Goal: Contribute content: Add original content to the website for others to see

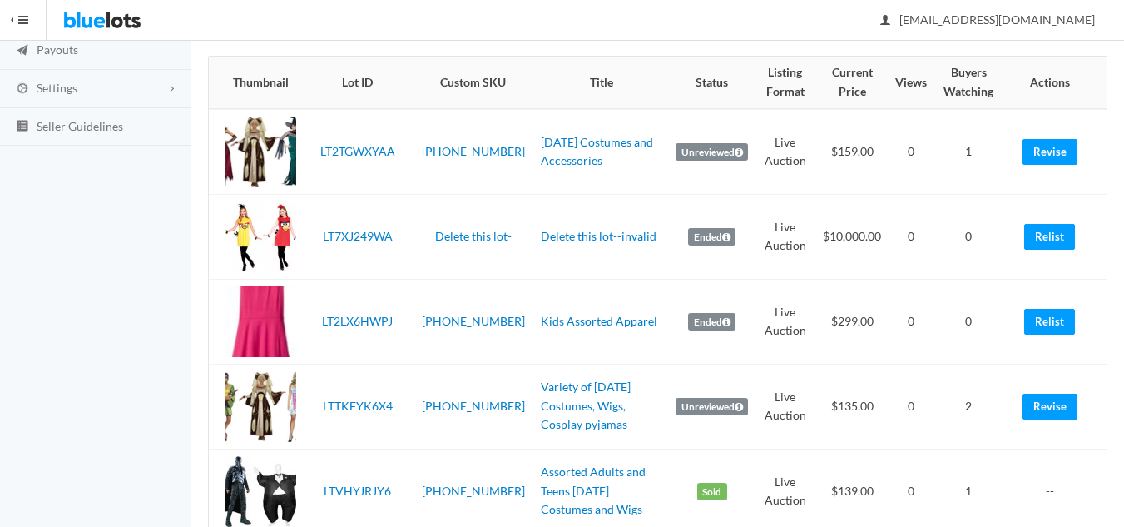
scroll to position [277, 0]
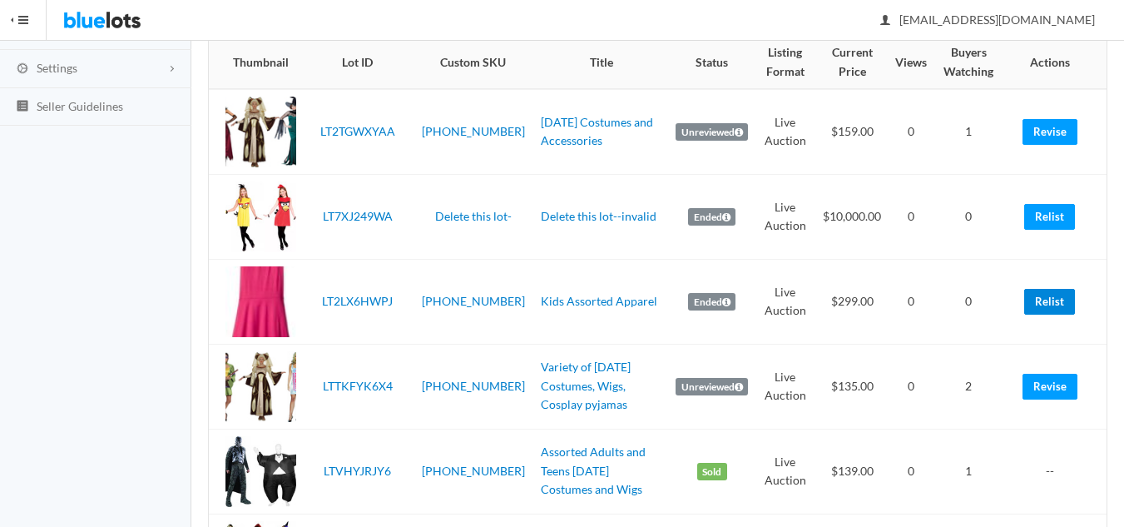
drag, startPoint x: 1046, startPoint y: 300, endPoint x: 636, endPoint y: 87, distance: 461.4
click at [1046, 300] on link "Relist" at bounding box center [1049, 302] width 51 height 26
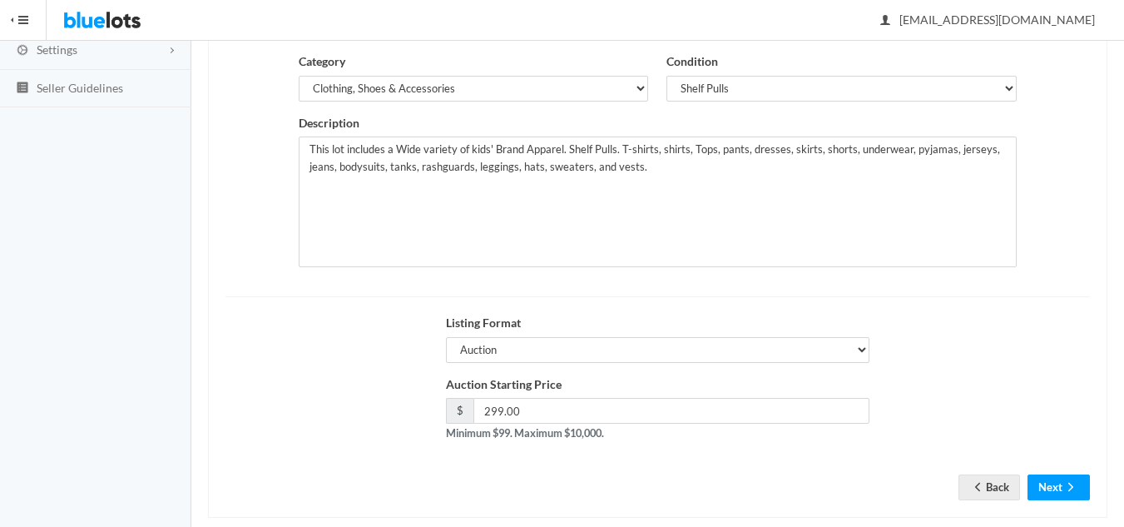
scroll to position [320, 0]
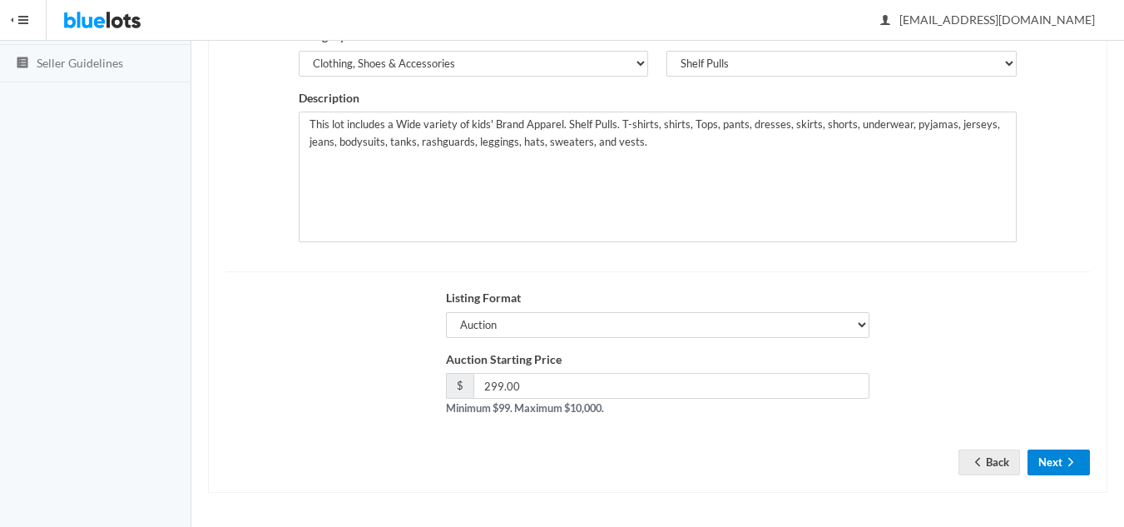
click at [1050, 466] on button "Next" at bounding box center [1059, 462] width 62 height 26
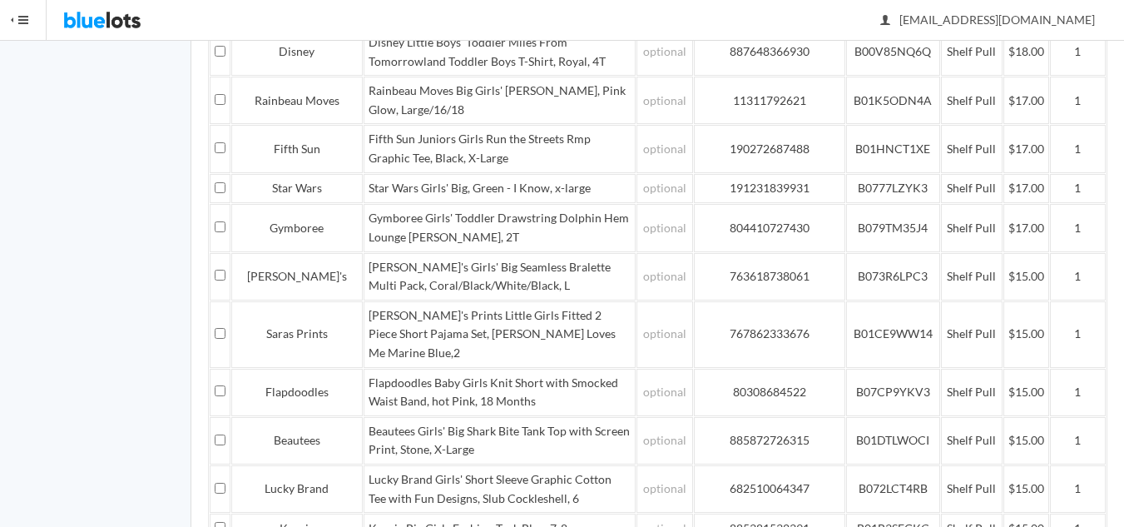
scroll to position [3147, 0]
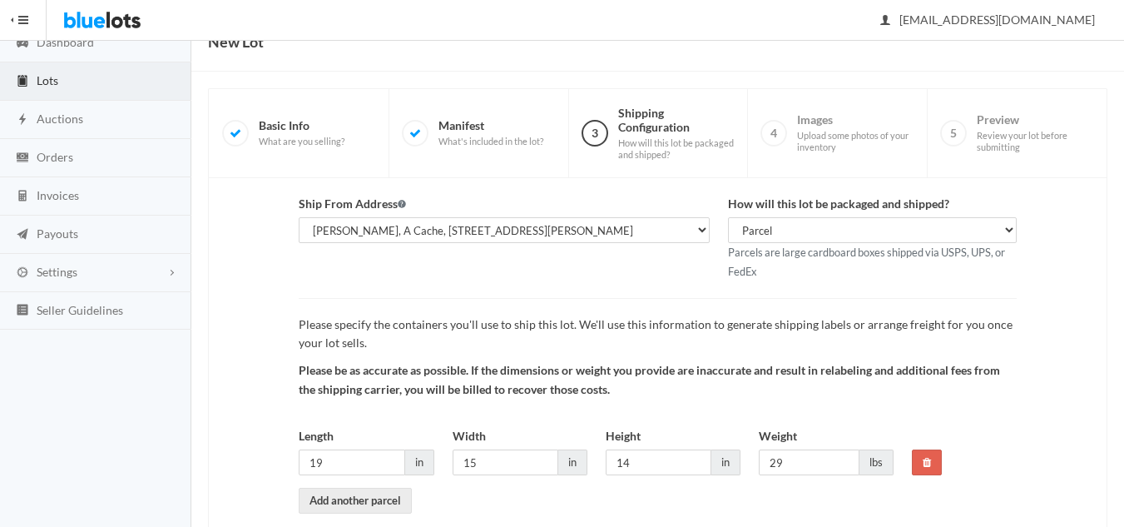
scroll to position [156, 0]
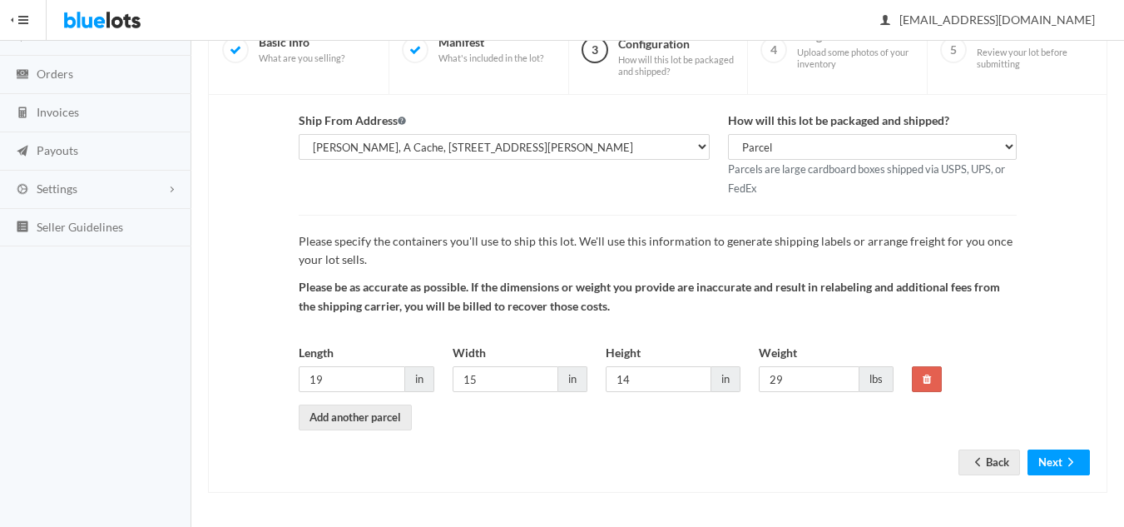
click at [1021, 467] on div "Back Next" at bounding box center [1023, 462] width 131 height 26
click at [1050, 468] on button "Next" at bounding box center [1059, 462] width 62 height 26
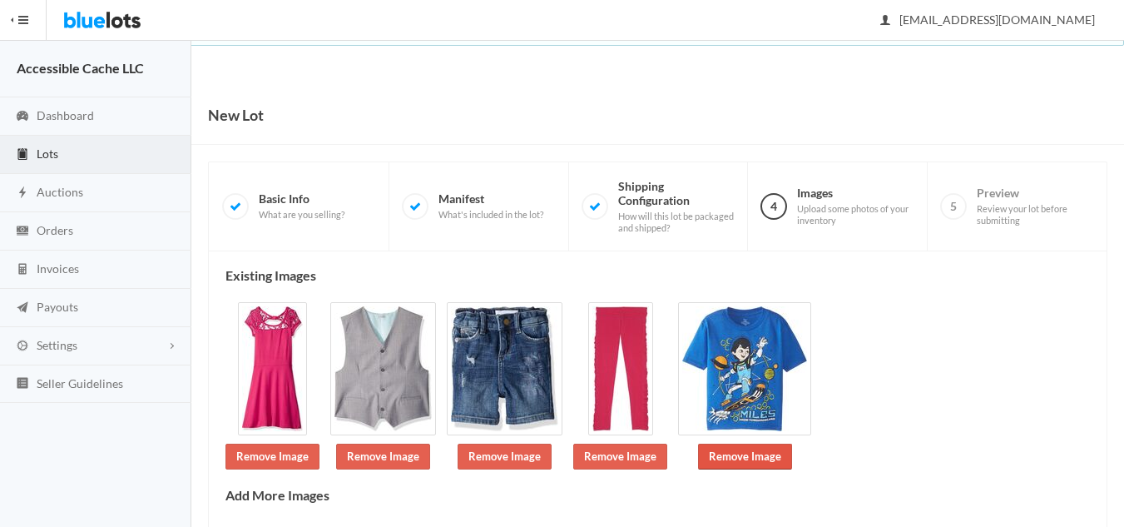
click at [738, 457] on link "Remove Image" at bounding box center [745, 456] width 94 height 26
click at [622, 458] on link "Remove Image" at bounding box center [620, 456] width 94 height 26
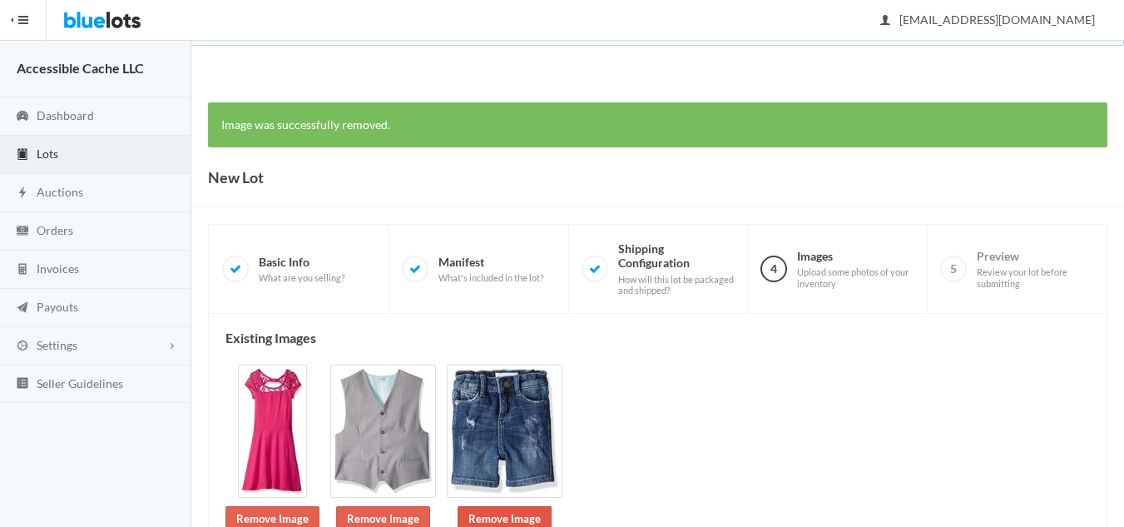
click at [494, 514] on link "Remove Image" at bounding box center [505, 519] width 94 height 26
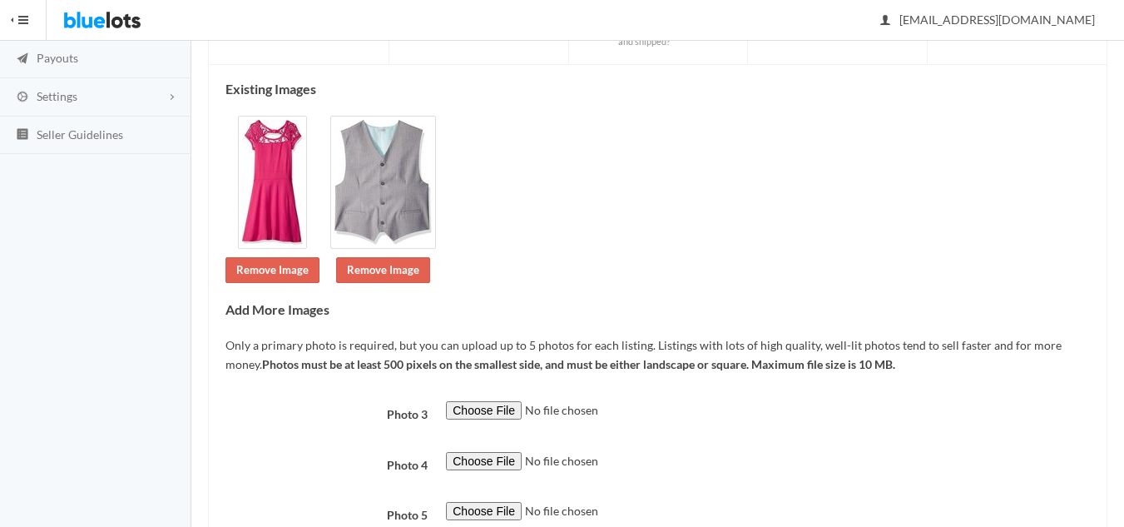
scroll to position [250, 0]
click at [381, 265] on link "Remove Image" at bounding box center [383, 269] width 94 height 26
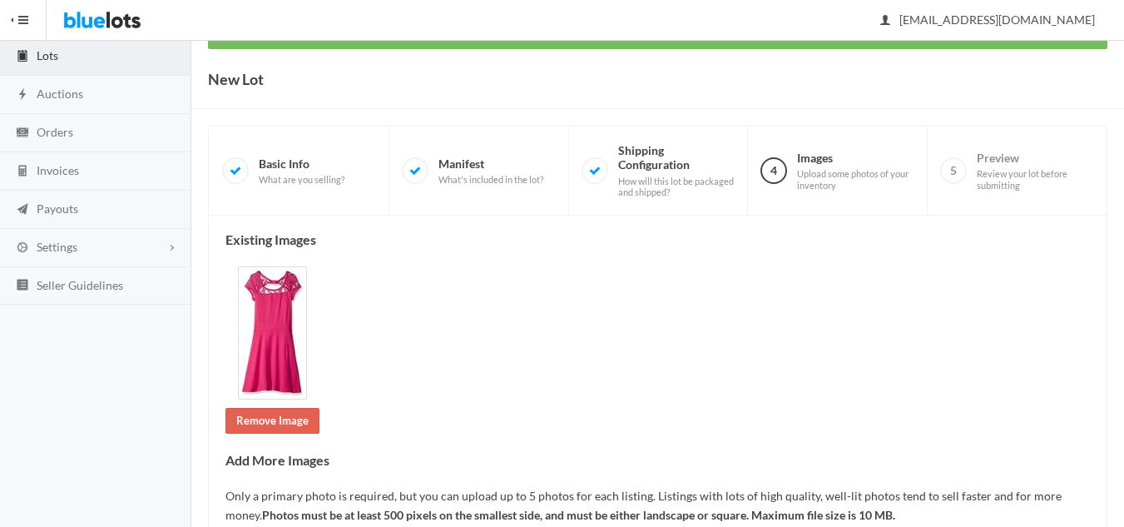
scroll to position [250, 0]
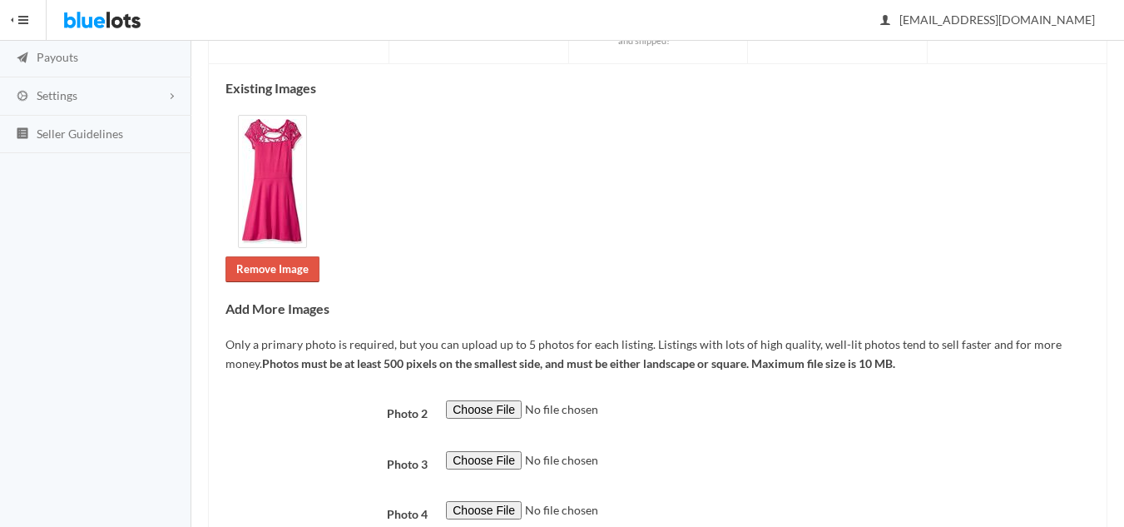
click at [258, 269] on link "Remove Image" at bounding box center [272, 269] width 94 height 26
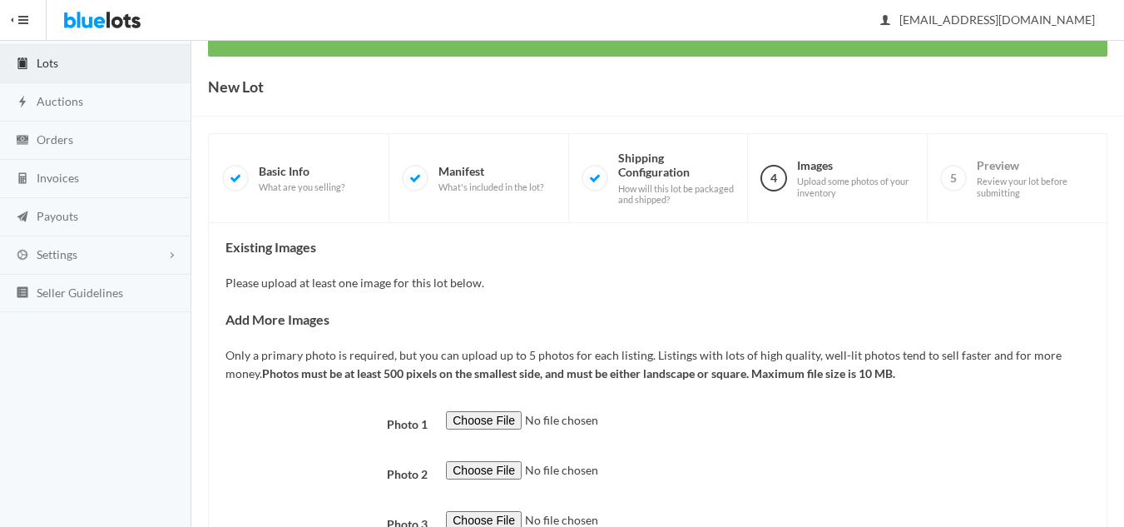
scroll to position [250, 0]
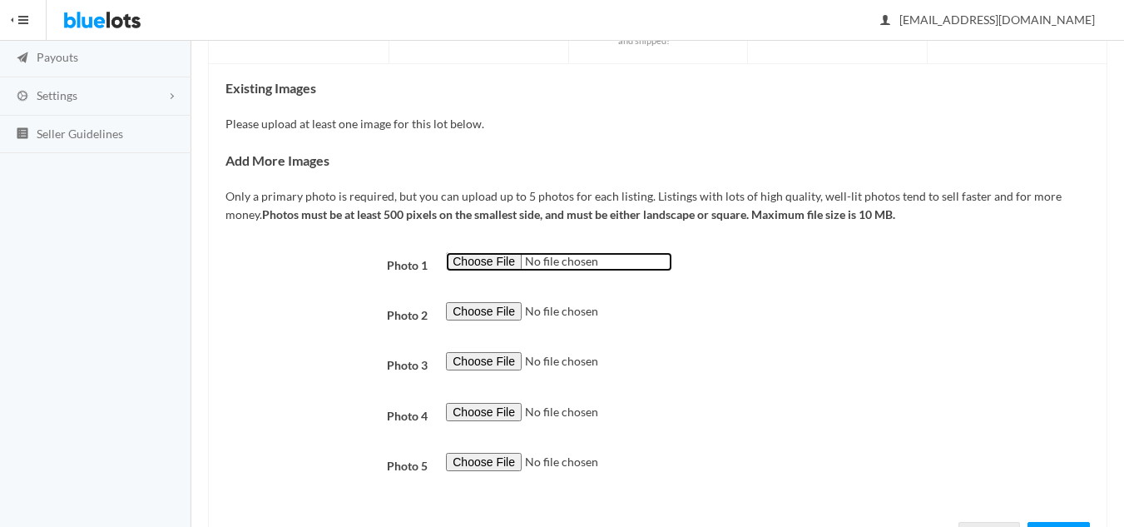
click at [478, 260] on input "file" at bounding box center [559, 261] width 226 height 19
type input "C:\fakepath\1 Girls Sets - Combo 3.jpg"
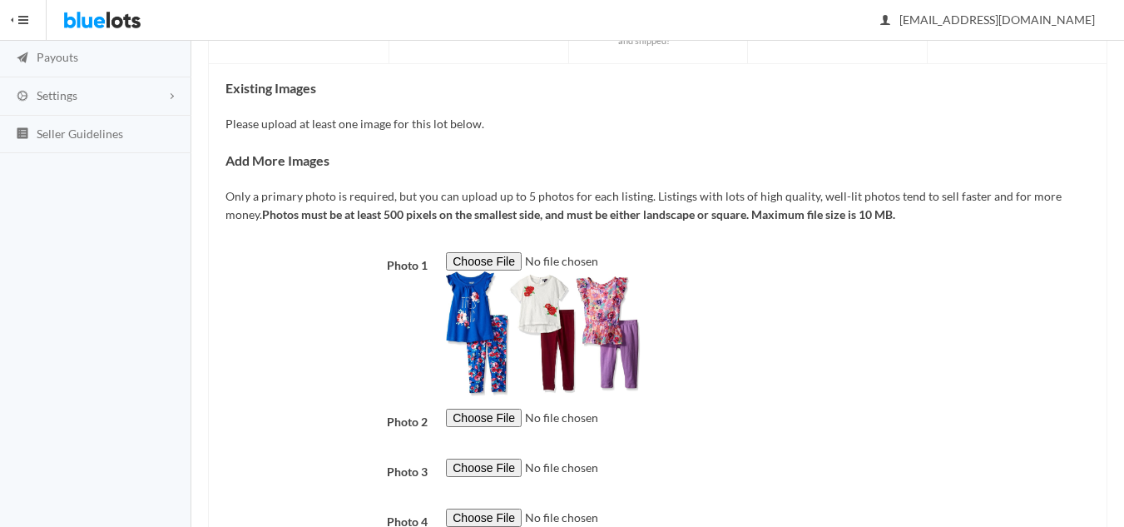
drag, startPoint x: 470, startPoint y: 428, endPoint x: 478, endPoint y: 424, distance: 8.6
click at [471, 428] on div at bounding box center [768, 427] width 662 height 37
click at [478, 414] on input "file" at bounding box center [559, 418] width 226 height 19
type input "C:\fakepath\2 Boys Top -Shorts - 4 Combo.jpg"
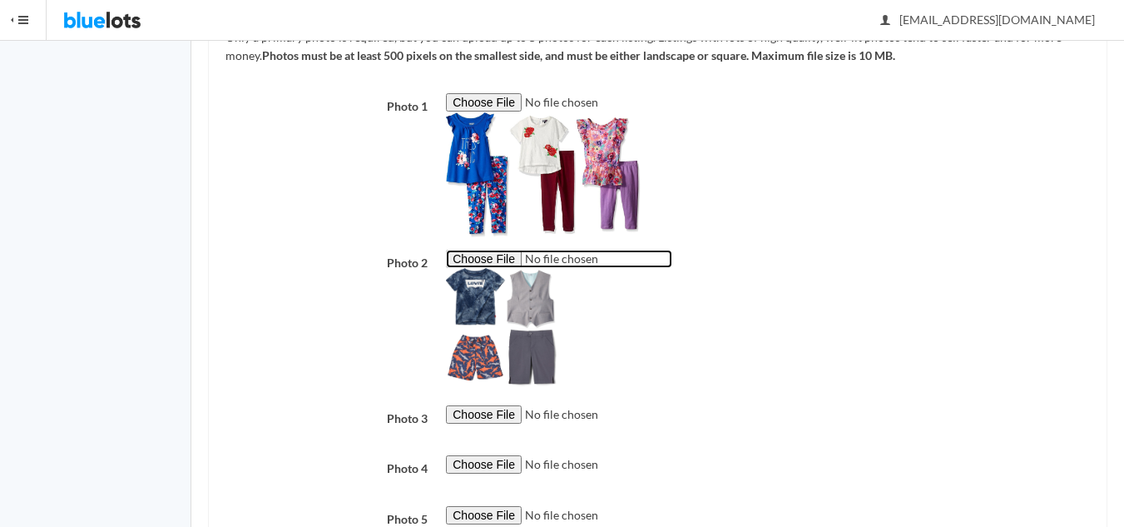
scroll to position [416, 0]
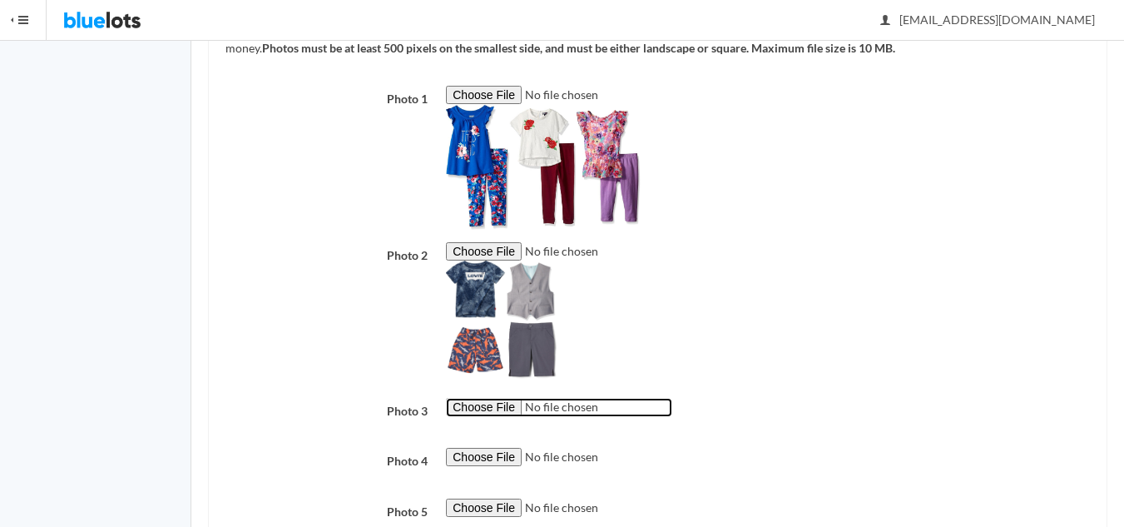
click at [502, 410] on input "file" at bounding box center [559, 407] width 226 height 19
type input "C:\fakepath\3 Girls Tee & Short - Combo 4.jpg"
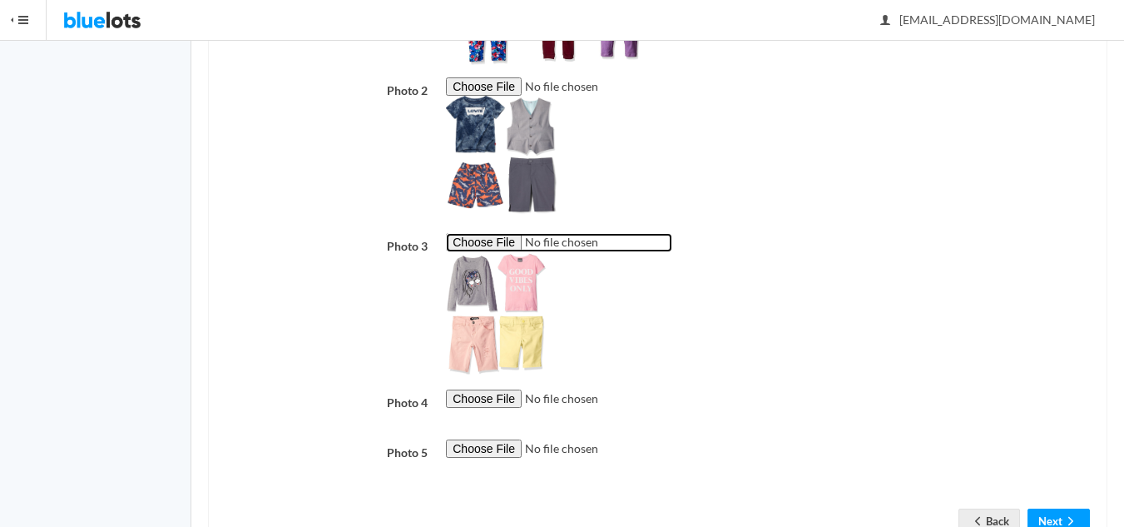
scroll to position [582, 0]
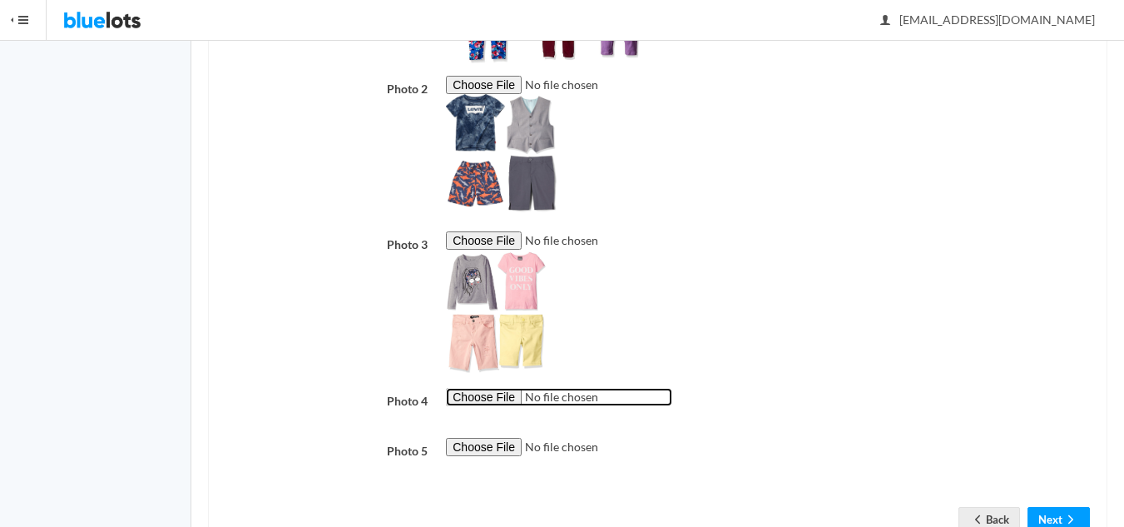
click at [478, 396] on input "file" at bounding box center [559, 397] width 226 height 19
type input "C:\fakepath\4 Girl - Boy Set - 3 Combo.jpg"
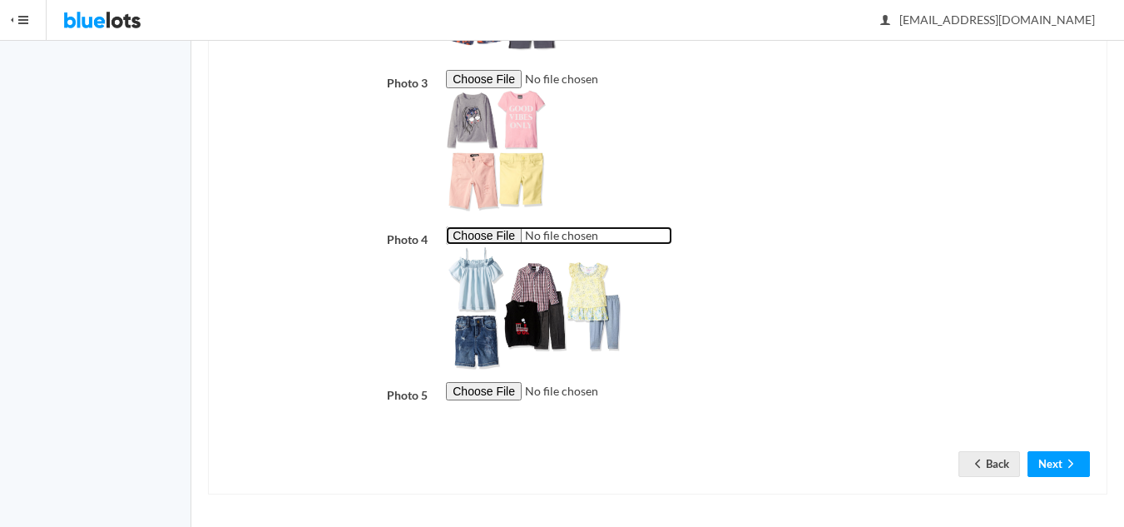
scroll to position [745, 0]
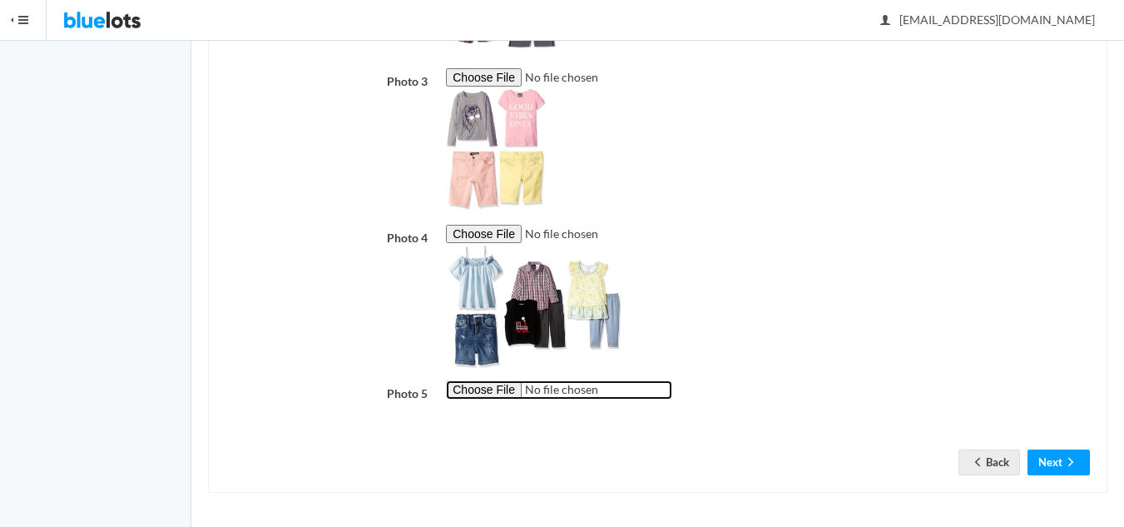
click at [473, 389] on input "file" at bounding box center [559, 389] width 226 height 19
type input "C:\fakepath\4 Girls Top & Pants - 4 Combo.jpg"
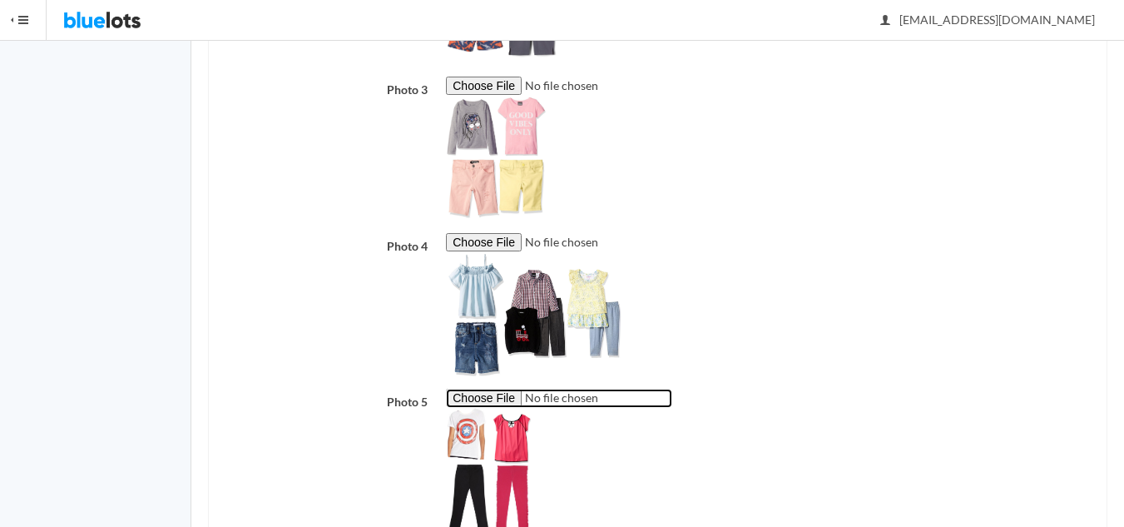
scroll to position [852, 0]
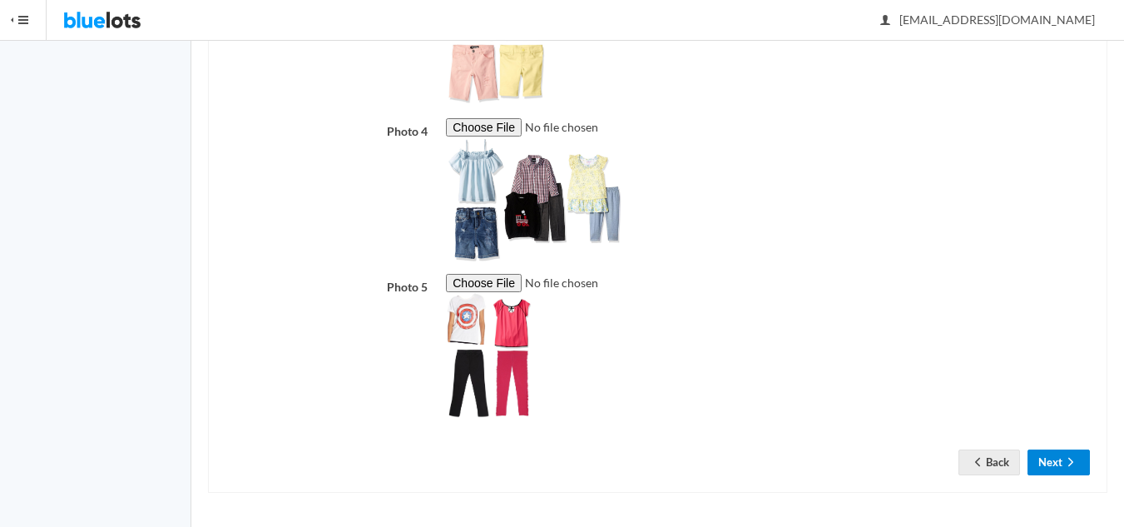
click at [1057, 463] on button "Next" at bounding box center [1059, 462] width 62 height 26
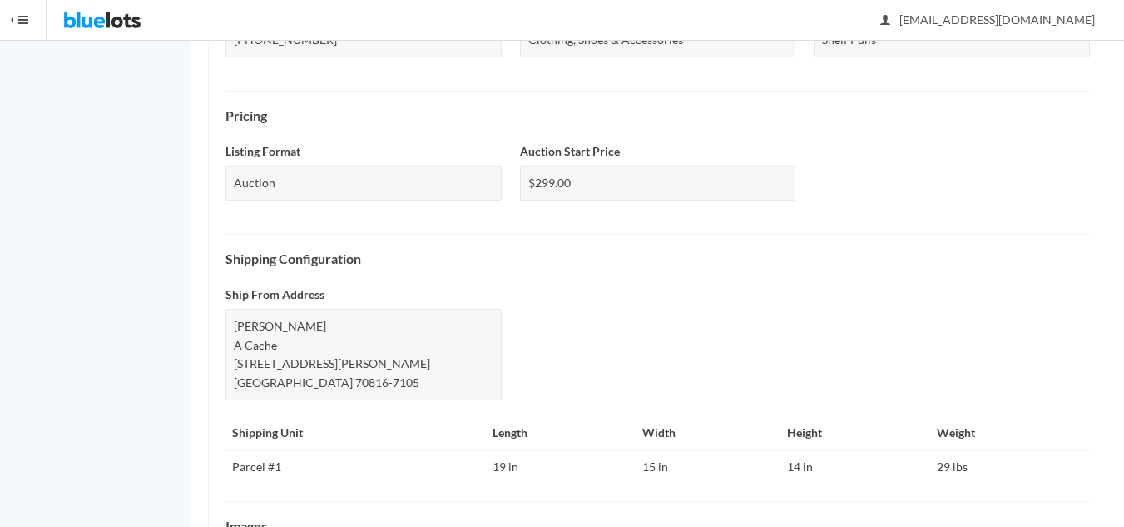
scroll to position [735, 0]
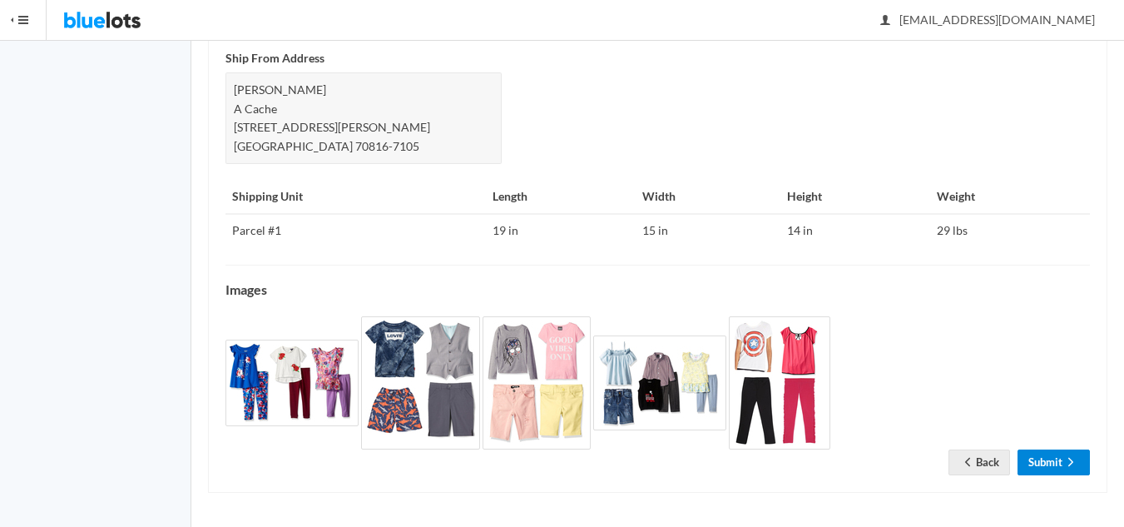
click at [1045, 458] on link "Submit" at bounding box center [1054, 462] width 72 height 26
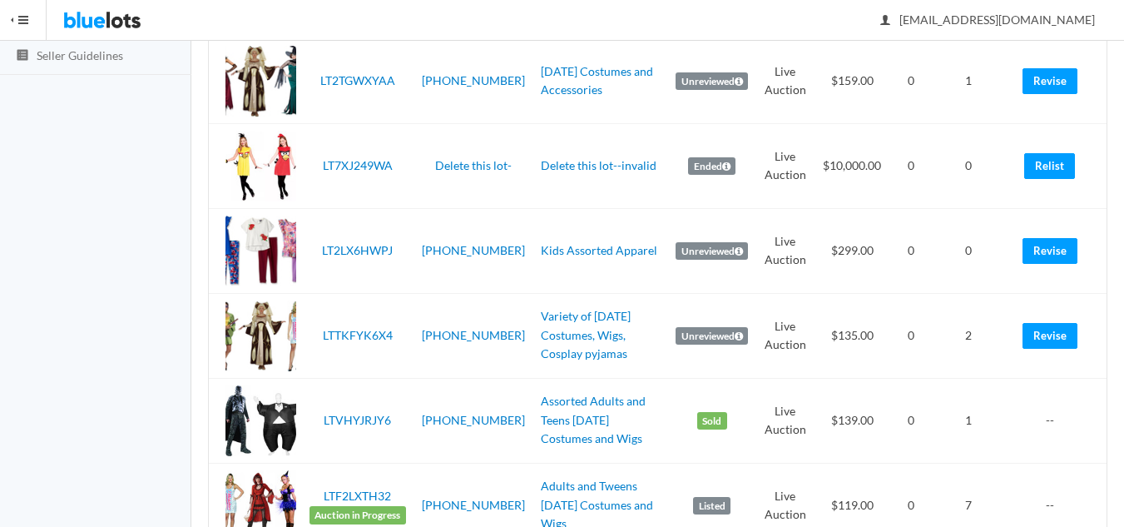
scroll to position [333, 0]
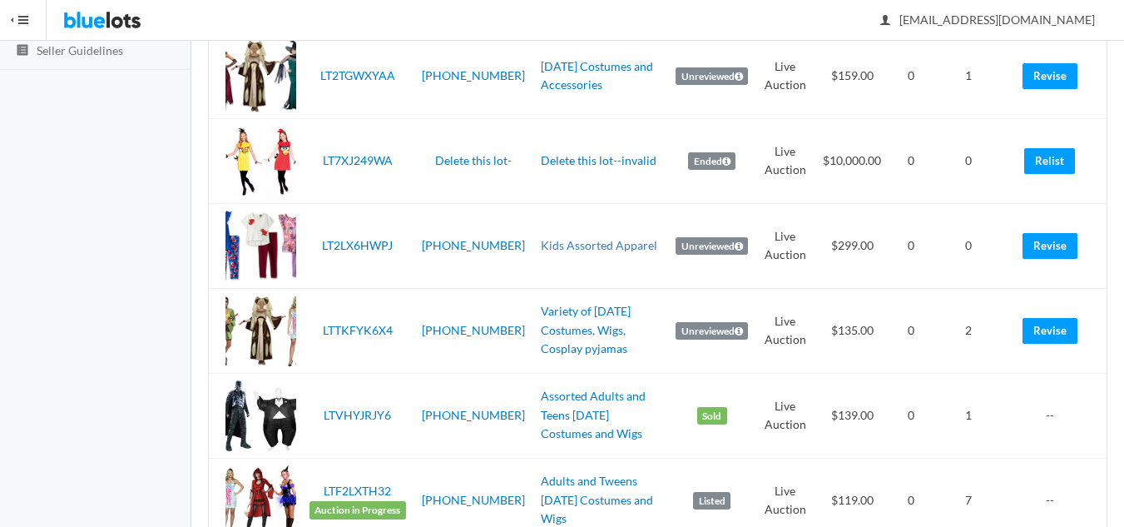
click at [574, 246] on link "Kids Assorted Apparel" at bounding box center [599, 245] width 116 height 14
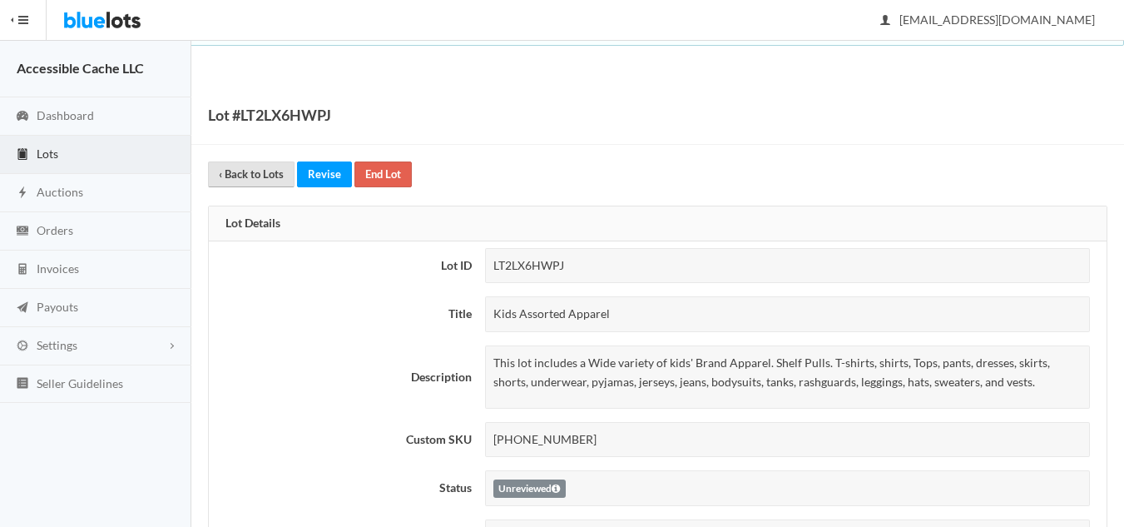
click at [241, 178] on link "‹ Back to Lots" at bounding box center [251, 174] width 87 height 26
